Goal: Information Seeking & Learning: Understand process/instructions

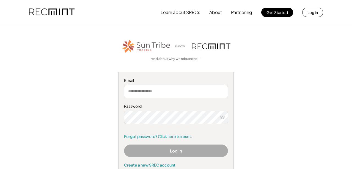
type input "**********"
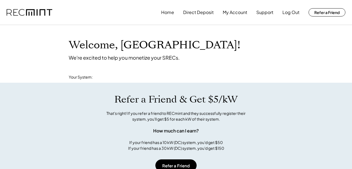
click at [161, 151] on div "If your friend has a 10 kW (DC) system, you'd get $50 If your friend has a 30 k…" at bounding box center [176, 146] width 96 height 12
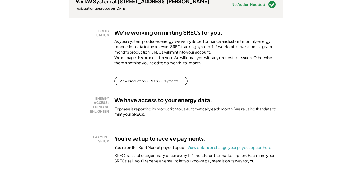
scroll to position [72, 0]
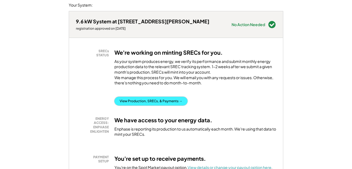
click at [128, 106] on button "View Production, SRECs, & Payments →" at bounding box center [151, 101] width 73 height 9
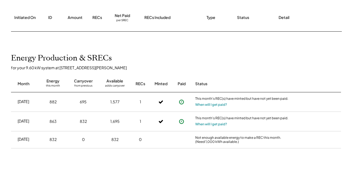
scroll to position [95, 0]
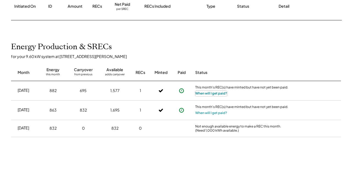
click at [202, 93] on button "When will I get paid?" at bounding box center [212, 94] width 32 height 6
